Goal: Navigation & Orientation: Find specific page/section

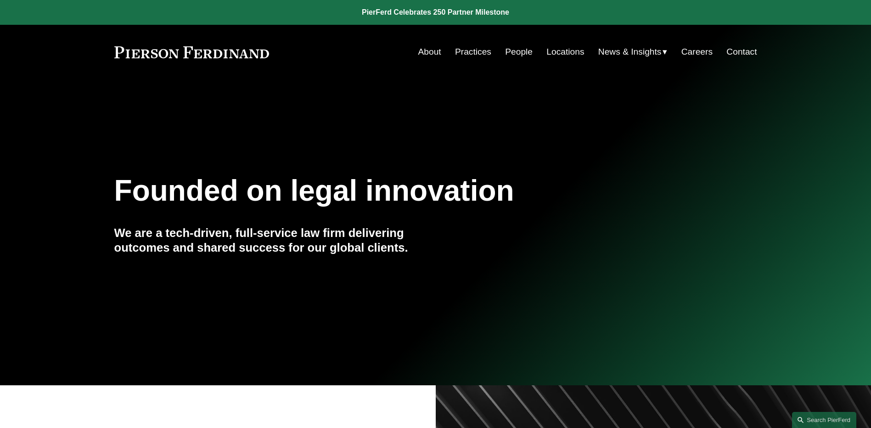
click at [524, 51] on link "People" at bounding box center [519, 51] width 28 height 17
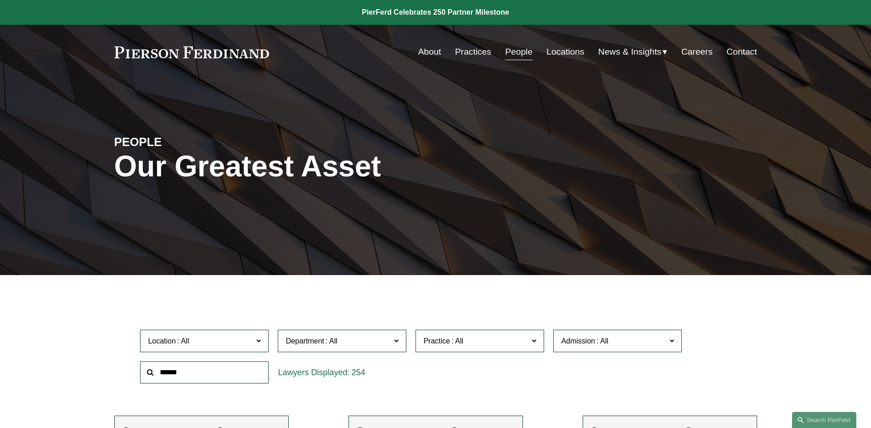
click at [0, 0] on span "News" at bounding box center [0, 0] width 0 height 0
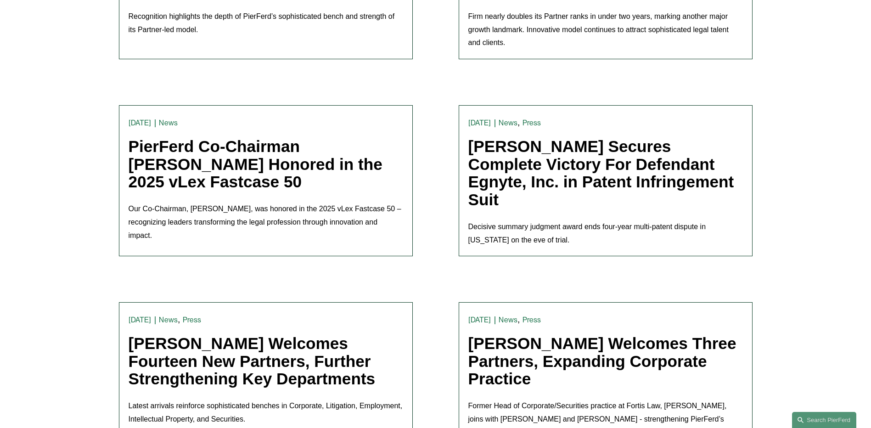
scroll to position [413, 0]
